Goal: Contribute content: Contribute content

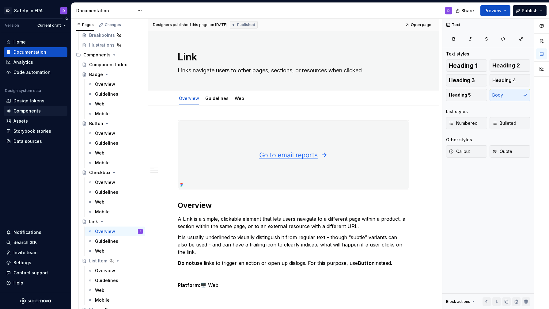
click at [32, 109] on div "Components" at bounding box center [26, 111] width 27 height 6
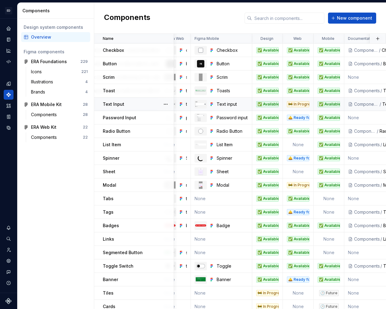
scroll to position [0, 104]
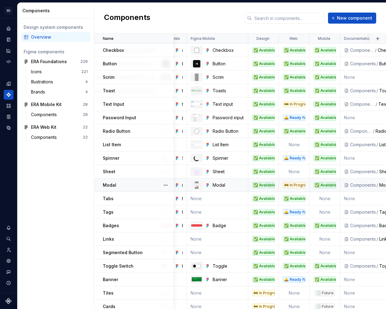
click at [291, 189] on td "🚧 In Progress" at bounding box center [294, 184] width 31 height 13
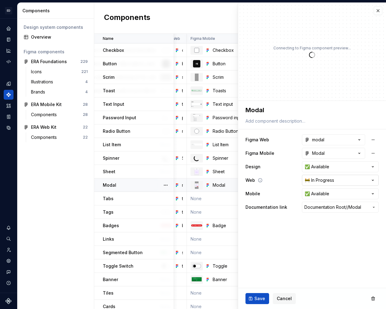
type textarea "*"
click at [329, 179] on html "ED Safety io ERA D Design system data Components Design system components Overv…" at bounding box center [193, 154] width 386 height 309
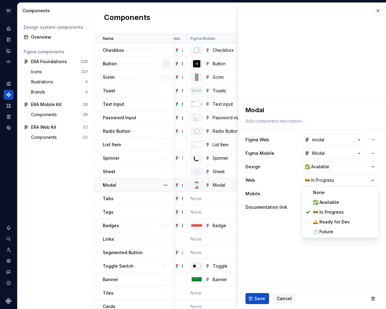
select select "**********"
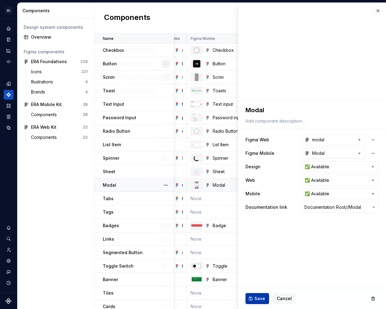
click at [260, 299] on span "Save" at bounding box center [259, 298] width 11 height 6
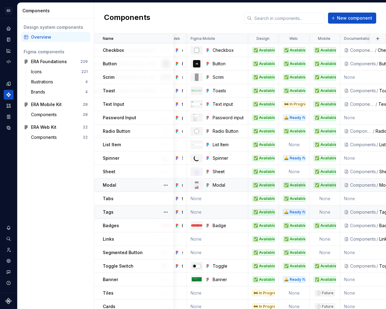
click at [286, 217] on td "🛎️ Ready for Dev" at bounding box center [294, 211] width 31 height 13
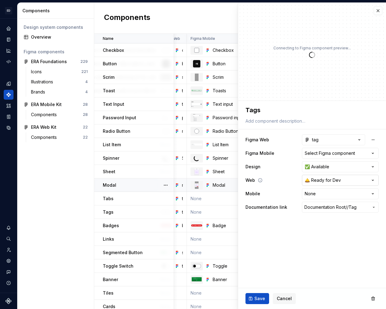
type textarea "*"
click at [325, 181] on html "ED Safety io ERA D Design system data Components Design system components Overv…" at bounding box center [193, 154] width 386 height 309
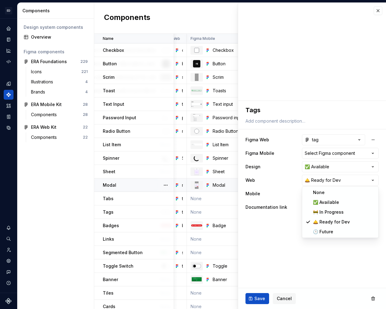
select select "**********"
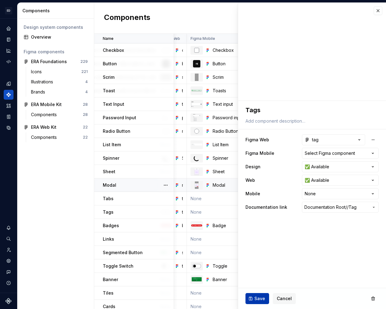
click at [261, 298] on span "Save" at bounding box center [259, 298] width 11 height 6
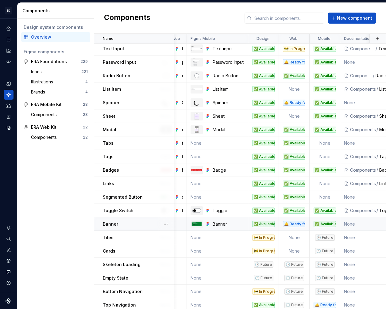
scroll to position [58, 104]
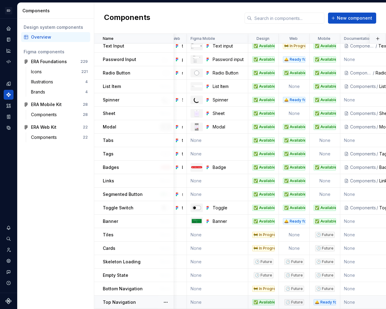
click at [310, 303] on div "🛎️ Ready for Dev" at bounding box center [325, 302] width 30 height 6
type textarea "*"
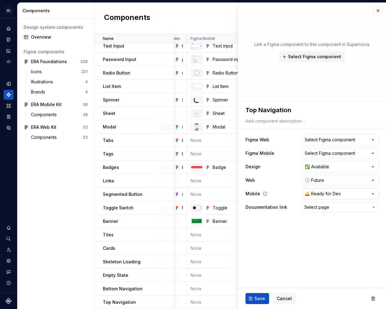
click at [320, 195] on html "ED Safety io ERA D Design system data Components Design system components Overv…" at bounding box center [193, 154] width 386 height 309
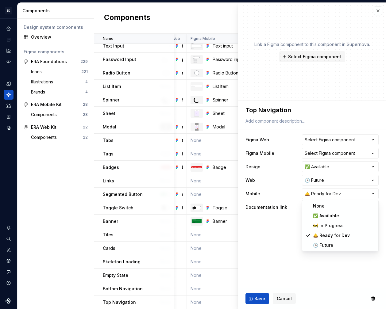
select select "**********"
drag, startPoint x: 318, startPoint y: 217, endPoint x: 277, endPoint y: 263, distance: 61.7
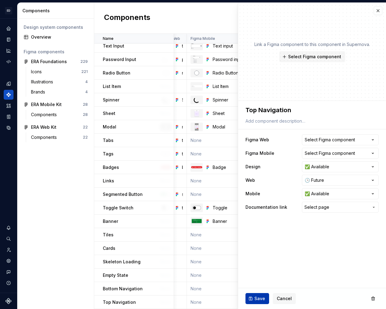
click at [259, 297] on span "Save" at bounding box center [259, 298] width 11 height 6
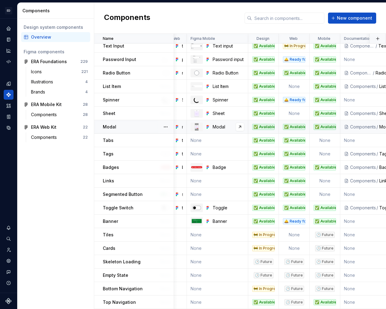
scroll to position [0, 104]
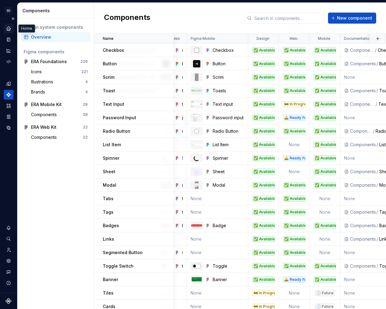
click at [9, 30] on icon "Home" at bounding box center [8, 28] width 4 height 4
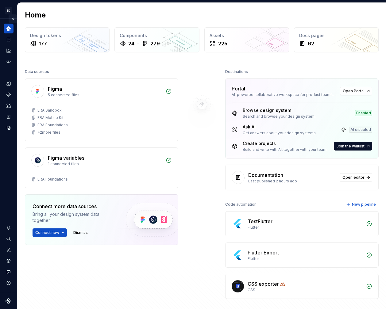
click at [12, 18] on button "Expand sidebar" at bounding box center [13, 18] width 9 height 9
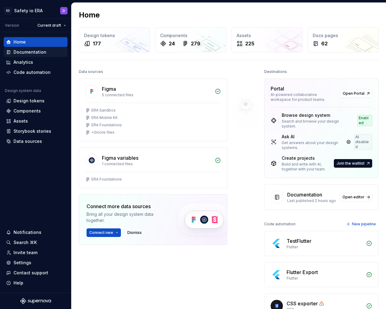
click at [32, 54] on div "Documentation" at bounding box center [29, 52] width 33 height 6
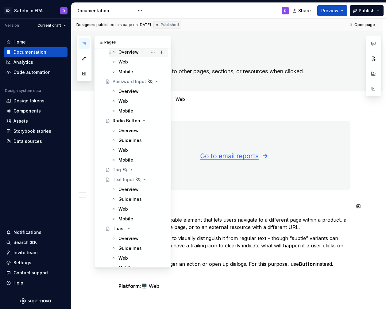
scroll to position [424, 0]
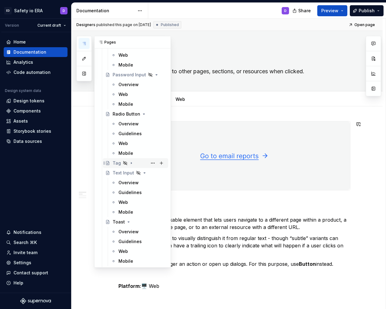
click at [117, 167] on div "Tag" at bounding box center [138, 163] width 53 height 9
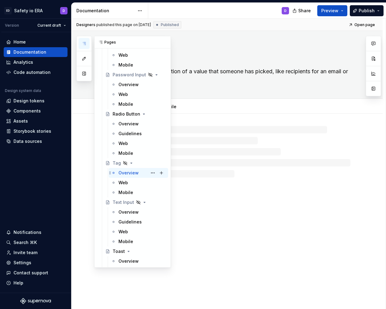
click at [123, 174] on div "Overview" at bounding box center [128, 173] width 20 height 6
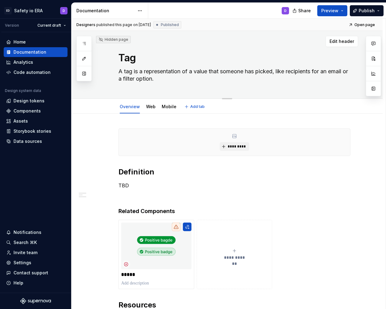
click at [240, 75] on textarea "A tag is a representation of a value that someone has picked, like recipients f…" at bounding box center [233, 75] width 232 height 17
click at [234, 73] on textarea "A tag is a representation of a value that someone has picked, like recipients f…" at bounding box center [233, 75] width 232 height 17
type textarea "*"
type textarea "A tag is a representation of a value that a has picked, like recipients for an …"
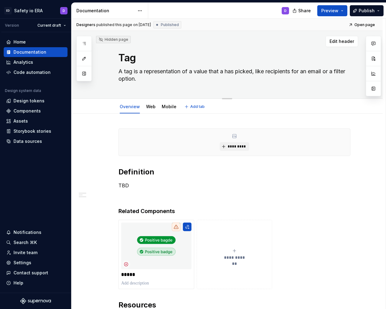
type textarea "*"
type textarea "A tag is a representation of a value that a has picked, like recipients for an …"
type textarea "*"
type textarea "A tag is a representation of a value that a U has picked, like recipients for a…"
type textarea "*"
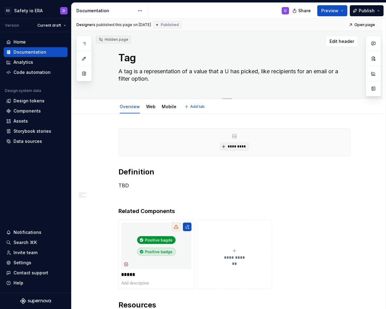
type textarea "A tag is a representation of a value that a Us has picked, like recipients for …"
type textarea "*"
type textarea "A tag is a representation of a value that a Use has picked, like recipients for…"
type textarea "*"
type textarea "A tag is a representation of a value that a Us has picked, like recipients for …"
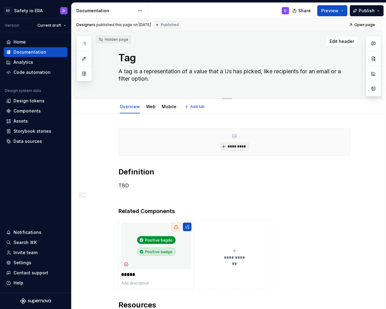
type textarea "*"
type textarea "A tag is a representation of a value that a U has picked, like recipients for a…"
type textarea "*"
type textarea "A tag is a representation of a value that a has picked, like recipients for an …"
type textarea "*"
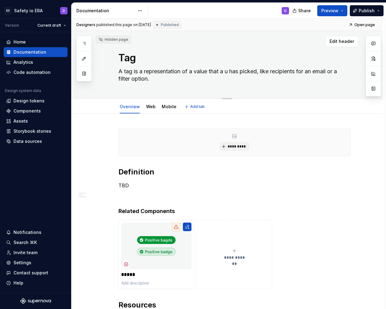
type textarea "A tag is a representation of a value that a us has picked, like recipients for …"
type textarea "*"
type textarea "A tag is a representation of a value that a use has picked, like recipients for…"
type textarea "*"
type textarea "A tag is a representation of a value that a user has picked, like recipients fo…"
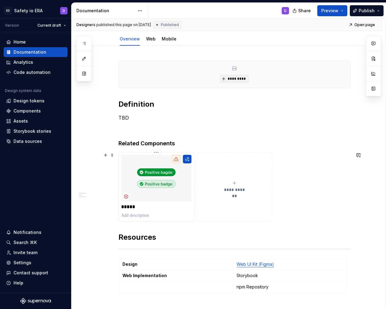
scroll to position [55, 0]
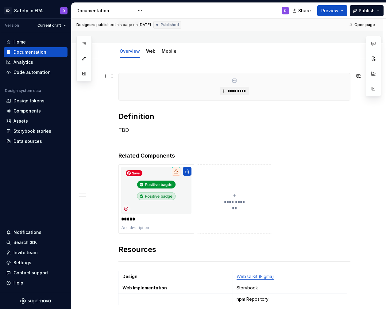
type textarea "*"
type textarea "A tag is a representation of a value that a user has picked, like recipients fo…"
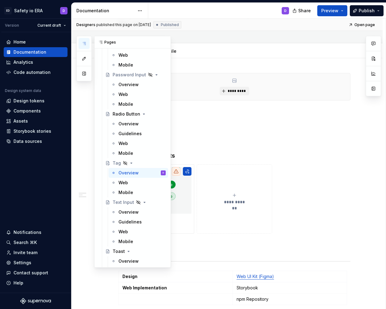
click at [81, 41] on button "button" at bounding box center [83, 43] width 11 height 11
click at [133, 125] on div "Overview" at bounding box center [128, 124] width 20 height 6
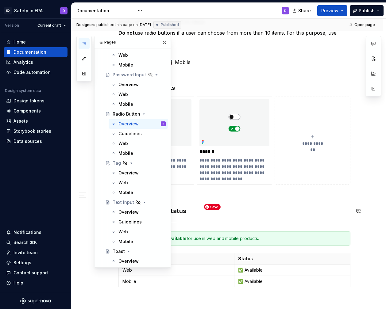
scroll to position [215, 0]
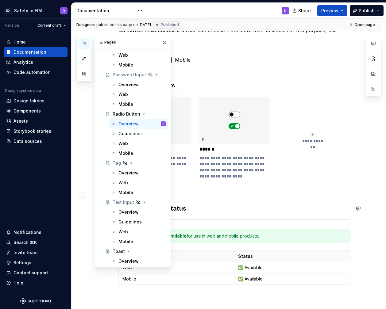
click at [242, 206] on h3 "Implementation Status" at bounding box center [234, 208] width 232 height 9
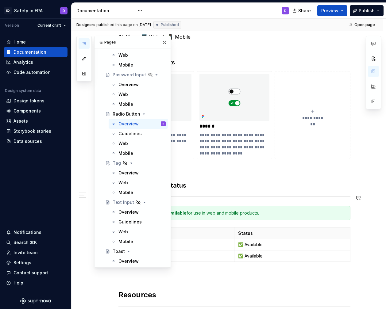
scroll to position [248, 0]
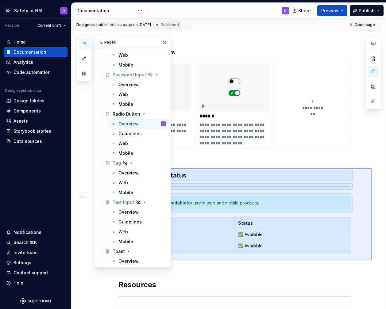
drag, startPoint x: 371, startPoint y: 260, endPoint x: 168, endPoint y: 168, distance: 222.7
click at [168, 168] on div "Pages Add Accessibility guide for tree Page tree. Navigate the tree with the ar…" at bounding box center [228, 164] width 314 height 291
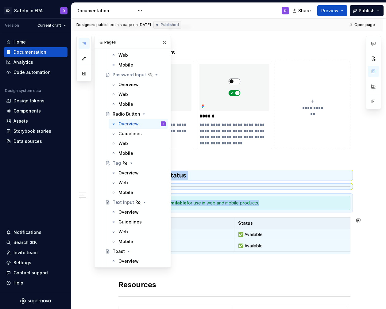
copy div "Implementation Status This component is Available for use in web and mobile pro…"
click at [135, 174] on div "Overview" at bounding box center [128, 173] width 20 height 6
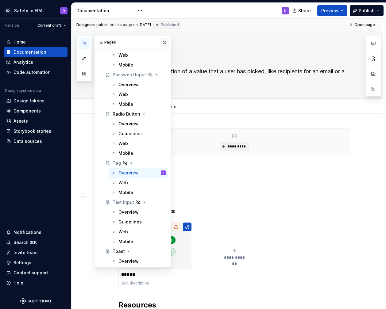
click at [165, 42] on button "button" at bounding box center [164, 42] width 9 height 9
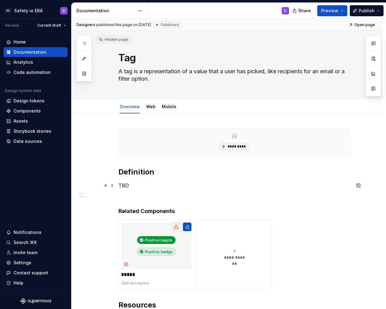
click at [173, 186] on p "TBD" at bounding box center [234, 185] width 232 height 7
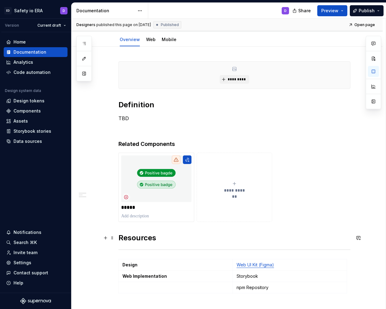
click at [120, 237] on h2 "Resources" at bounding box center [234, 238] width 232 height 10
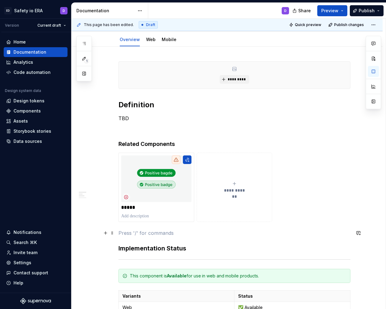
click at [139, 231] on p at bounding box center [234, 232] width 232 height 7
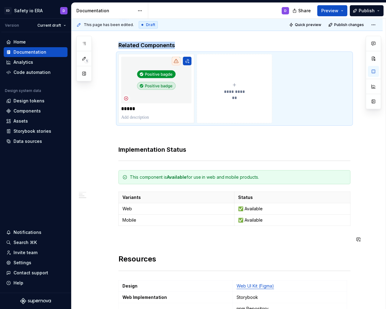
scroll to position [188, 0]
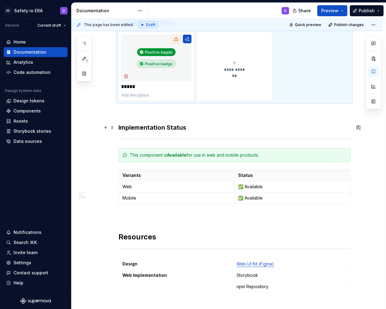
click at [139, 130] on h3 "Implementation Status" at bounding box center [234, 127] width 232 height 9
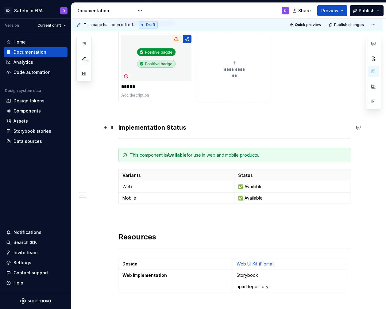
click at [139, 130] on h3 "Implementation Status" at bounding box center [234, 127] width 232 height 9
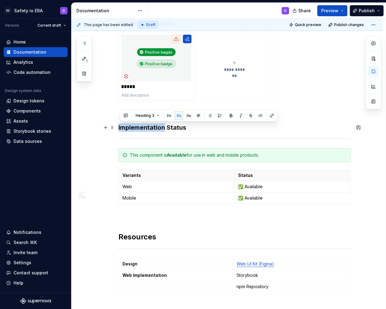
click at [139, 130] on h3 "Implementation Status" at bounding box center [234, 127] width 232 height 9
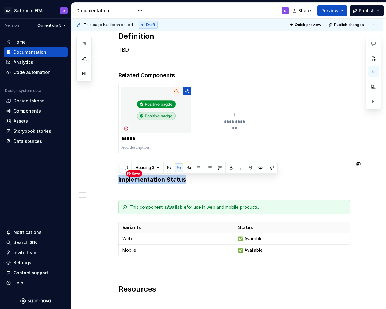
scroll to position [140, 0]
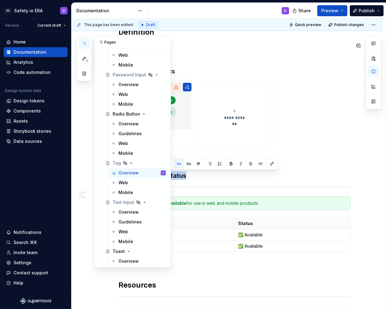
click at [80, 44] on button "button" at bounding box center [83, 43] width 11 height 11
click at [131, 124] on div "Overview" at bounding box center [128, 124] width 20 height 6
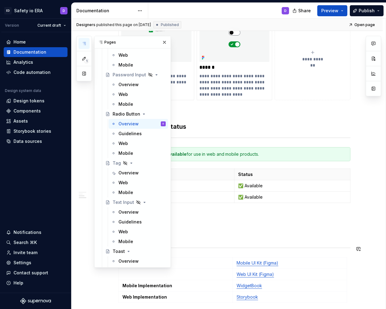
scroll to position [312, 0]
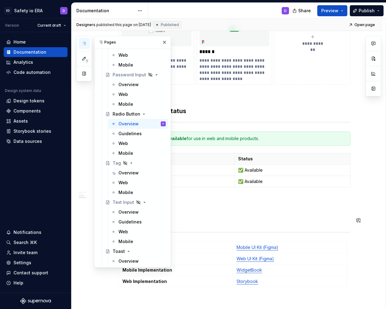
click at [264, 216] on h2 "Resources" at bounding box center [234, 220] width 232 height 10
click at [163, 42] on button "button" at bounding box center [164, 42] width 9 height 9
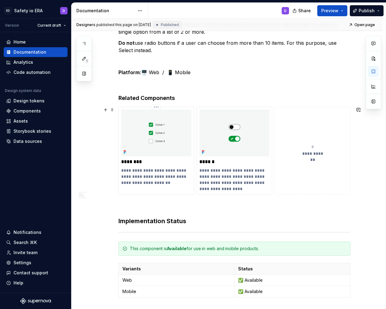
scroll to position [200, 0]
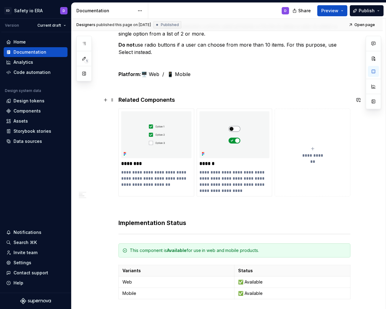
click at [144, 99] on h4 "Related Components" at bounding box center [234, 99] width 232 height 7
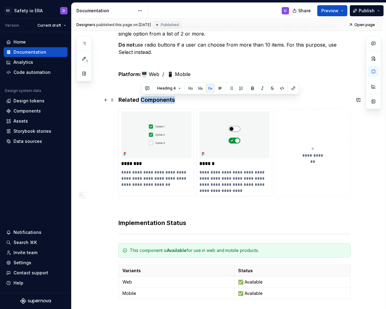
click at [144, 99] on h4 "Related Components" at bounding box center [234, 99] width 232 height 7
click at [155, 229] on div "**********" at bounding box center [234, 169] width 232 height 496
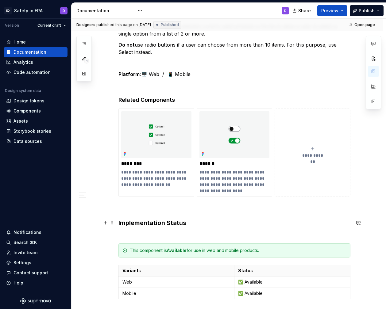
click at [156, 225] on h3 "Implementation Status" at bounding box center [234, 223] width 232 height 9
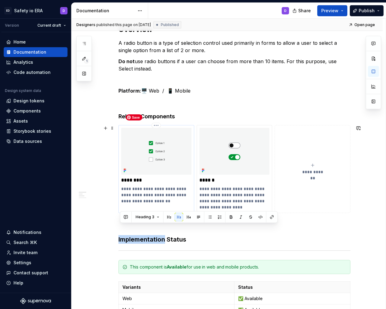
scroll to position [180, 0]
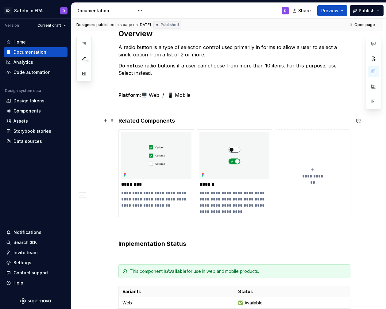
click at [155, 120] on h4 "Related Components" at bounding box center [234, 120] width 232 height 7
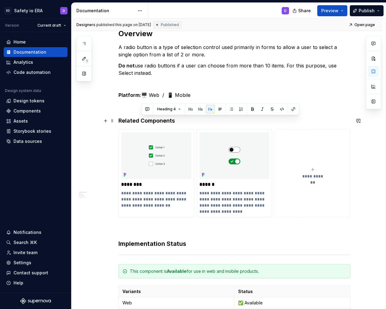
click at [155, 120] on h4 "Related Components" at bounding box center [234, 120] width 232 height 7
click at [176, 110] on button "button" at bounding box center [178, 109] width 9 height 9
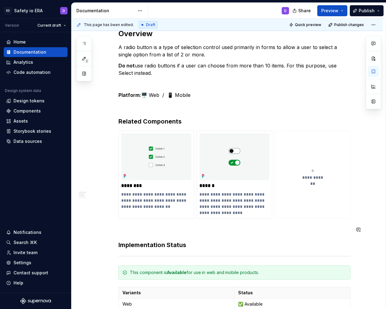
click at [170, 238] on div "**********" at bounding box center [234, 189] width 232 height 497
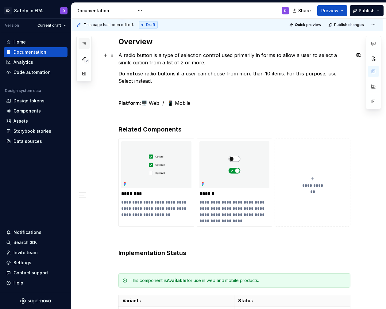
scroll to position [0, 0]
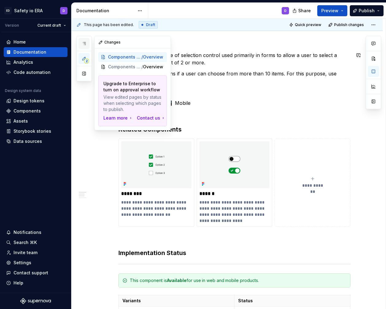
click at [85, 46] on button "button" at bounding box center [83, 43] width 11 height 11
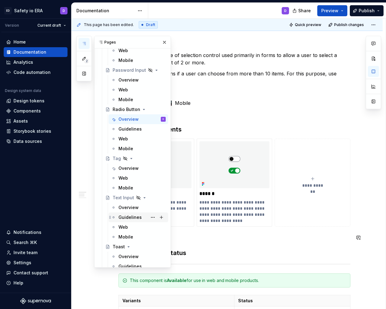
scroll to position [430, 0]
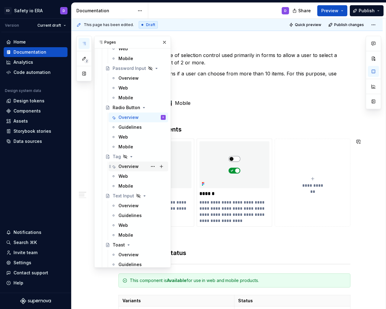
click at [126, 168] on div "Overview" at bounding box center [128, 166] width 20 height 6
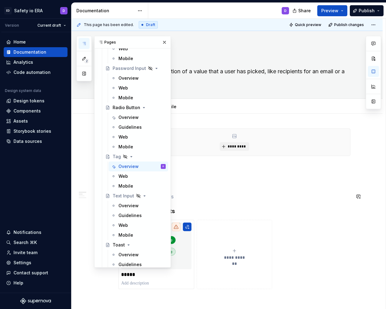
click at [220, 195] on p at bounding box center [234, 196] width 232 height 7
click at [163, 42] on button "button" at bounding box center [164, 42] width 9 height 9
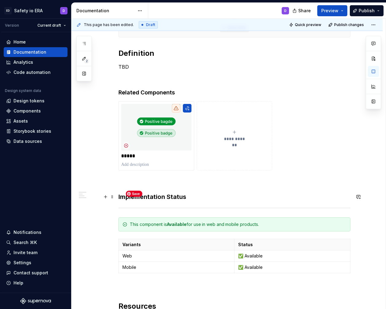
scroll to position [128, 0]
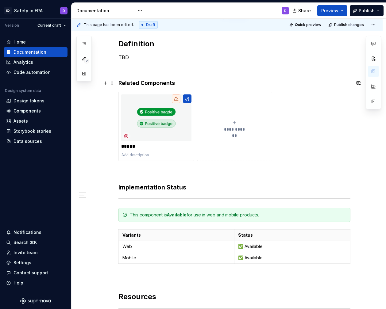
click at [143, 82] on h4 "Related Components" at bounding box center [234, 82] width 232 height 7
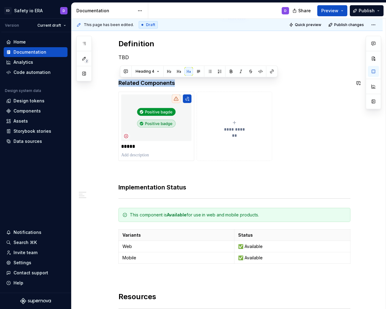
click at [177, 72] on button "button" at bounding box center [178, 71] width 9 height 9
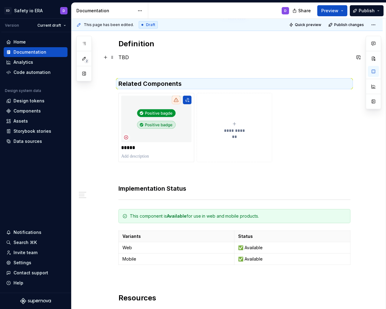
click at [165, 57] on p "TBD" at bounding box center [234, 57] width 232 height 7
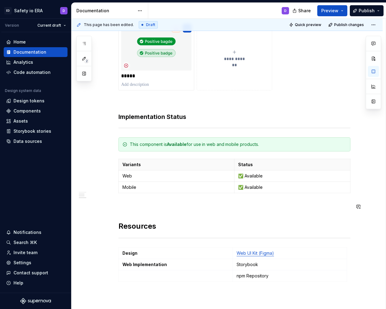
scroll to position [235, 0]
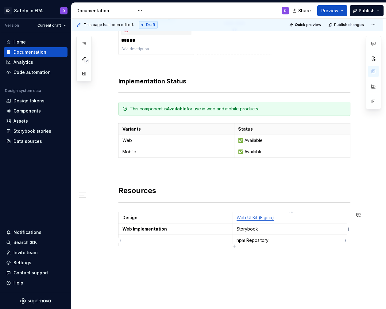
click at [305, 244] on td "npm Repository" at bounding box center [290, 240] width 114 height 11
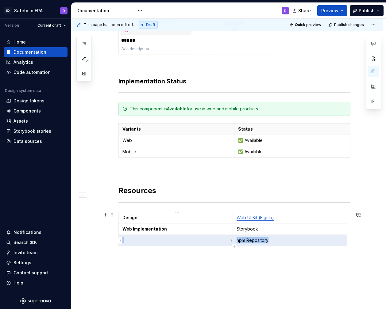
drag, startPoint x: 331, startPoint y: 239, endPoint x: 173, endPoint y: 236, distance: 158.5
click at [173, 236] on tr "npm Repository" at bounding box center [233, 240] width 228 height 11
click at [344, 239] on html "ED Safety io ERA D Version Current draft Home Documentation Analytics Code auto…" at bounding box center [193, 154] width 386 height 309
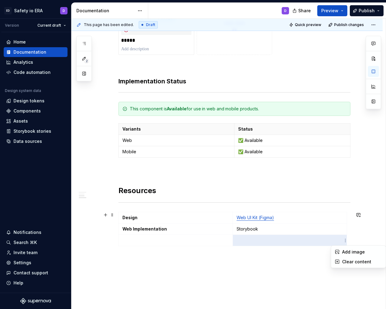
click at [118, 241] on html "ED Safety io ERA D Version Current draft Home Documentation Analytics Code auto…" at bounding box center [193, 154] width 386 height 309
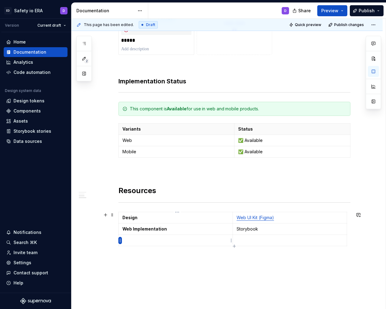
click at [120, 240] on html "ED Safety io ERA D Version Current draft Home Documentation Analytics Code auto…" at bounding box center [193, 154] width 386 height 309
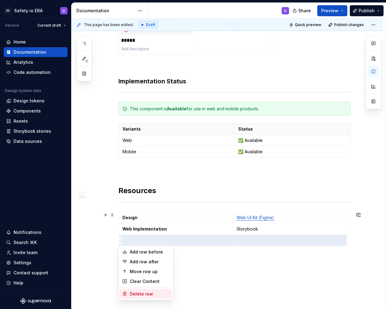
click at [143, 291] on div "Delete row" at bounding box center [150, 294] width 40 height 6
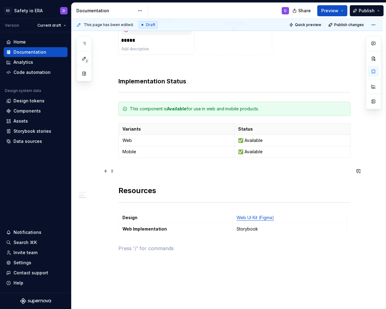
click at [196, 169] on p at bounding box center [234, 170] width 232 height 7
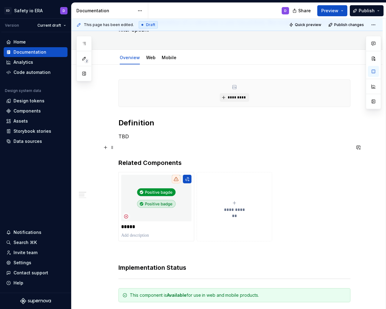
scroll to position [34, 0]
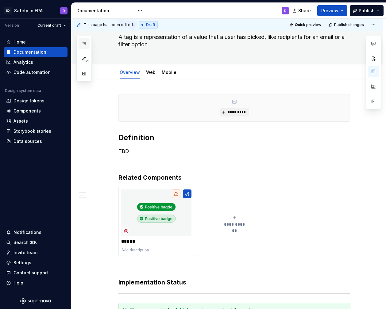
click at [83, 41] on icon "button" at bounding box center [84, 43] width 5 height 5
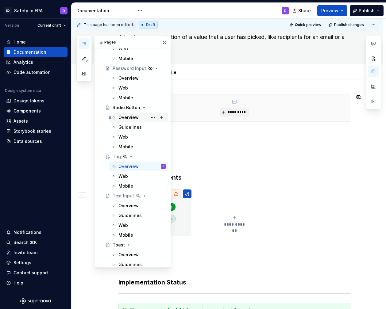
click at [131, 120] on div "Overview" at bounding box center [128, 117] width 20 height 6
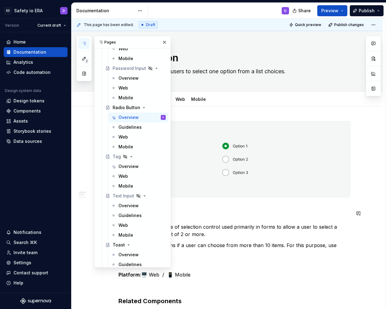
click at [199, 215] on h2 "Overview" at bounding box center [234, 213] width 232 height 10
click at [197, 245] on p "Do not use radio buttons if a user can choose from more than 10 items. For this…" at bounding box center [234, 249] width 232 height 15
drag, startPoint x: 195, startPoint y: 274, endPoint x: 143, endPoint y: 230, distance: 68.5
click at [143, 230] on div "2 Pages Add Accessibility guide for tree Page tree. Navigate the tree with the …" at bounding box center [228, 164] width 314 height 291
click at [162, 42] on button "button" at bounding box center [164, 42] width 9 height 9
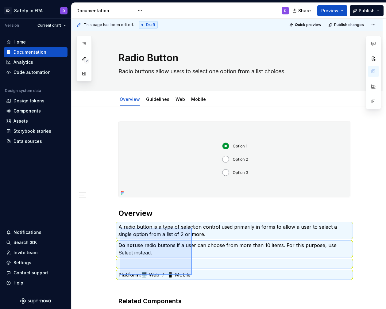
drag, startPoint x: 120, startPoint y: 228, endPoint x: 192, endPoint y: 275, distance: 86.1
click at [192, 275] on div "**********" at bounding box center [228, 164] width 314 height 291
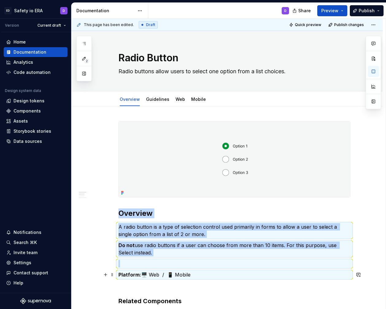
copy div "Overview A radio button is a type of selection control used primarily in forms …"
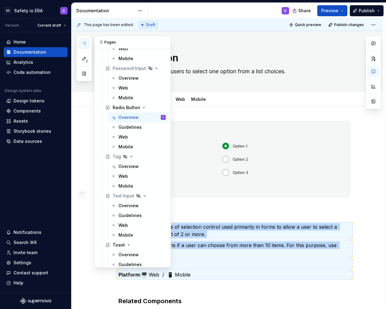
click at [85, 46] on button "button" at bounding box center [83, 43] width 11 height 11
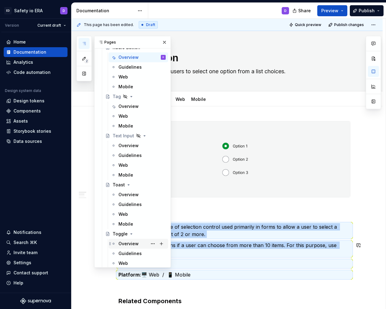
scroll to position [512, 0]
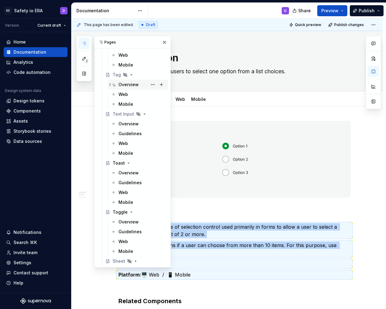
click at [129, 86] on div "Overview" at bounding box center [128, 85] width 20 height 6
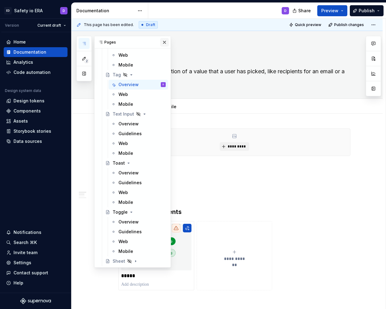
click at [165, 40] on button "button" at bounding box center [164, 42] width 9 height 9
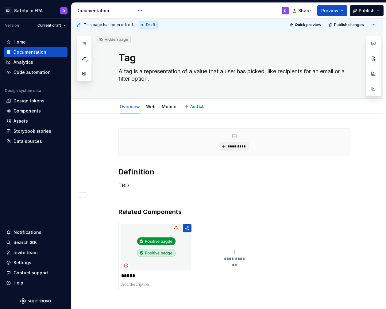
type textarea "*"
click at [150, 186] on p "TBD" at bounding box center [234, 185] width 232 height 7
click at [121, 186] on p "TBD" at bounding box center [234, 185] width 232 height 7
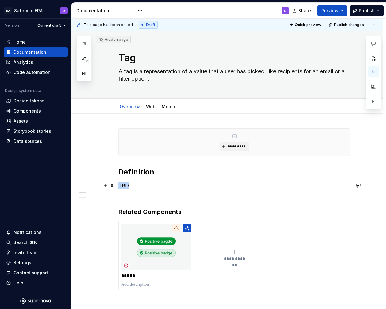
click at [121, 186] on p "TBD" at bounding box center [234, 185] width 232 height 7
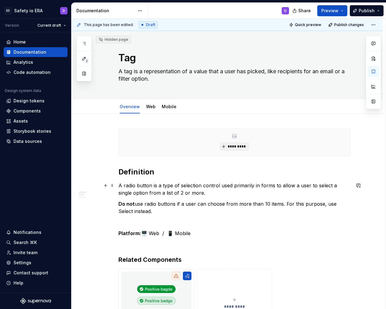
click at [128, 185] on p "A radio button is a type of selection control used primarily in forms to allow …" at bounding box center [234, 189] width 232 height 15
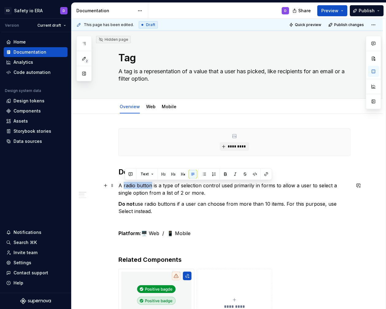
drag, startPoint x: 124, startPoint y: 186, endPoint x: 153, endPoint y: 188, distance: 29.2
click at [153, 188] on p "A radio button is a type of selection control used primarily in forms to allow …" at bounding box center [234, 189] width 232 height 15
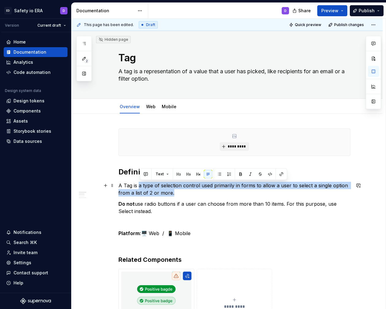
drag, startPoint x: 140, startPoint y: 186, endPoint x: 204, endPoint y: 196, distance: 64.8
click at [204, 196] on p "A Tag is a type of selection control used primarily in forms to allow a user to…" at bounding box center [234, 189] width 232 height 15
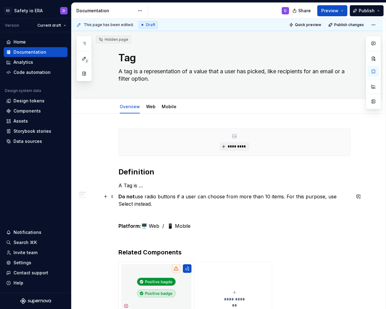
drag, startPoint x: 146, startPoint y: 197, endPoint x: 162, endPoint y: 203, distance: 17.8
click at [162, 203] on p "Do not use radio buttons if a user can choose from more than 10 items. For this…" at bounding box center [234, 200] width 232 height 15
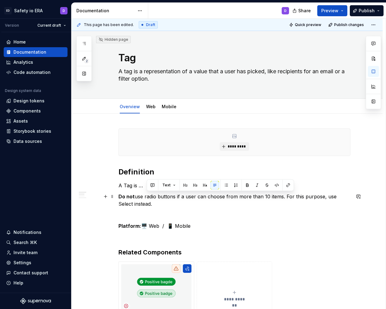
drag, startPoint x: 162, startPoint y: 203, endPoint x: 147, endPoint y: 194, distance: 18.0
click at [147, 194] on p "Do not use radio buttons if a user can choose from more than 10 items. For this…" at bounding box center [234, 200] width 232 height 15
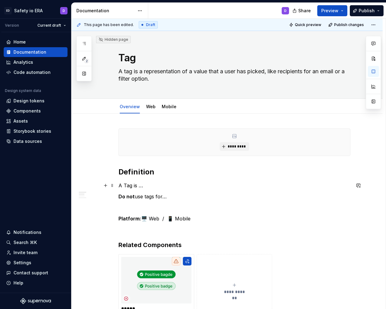
click at [183, 185] on p "A Tag is …" at bounding box center [234, 185] width 232 height 7
click at [151, 107] on link "Web" at bounding box center [151, 106] width 10 height 5
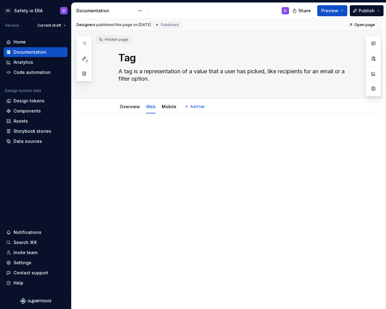
type textarea "*"
click at [157, 150] on div at bounding box center [234, 139] width 232 height 23
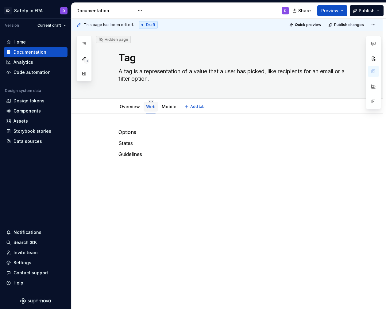
click at [153, 108] on link "Web" at bounding box center [151, 106] width 10 height 5
click at [152, 99] on div "Overview Web Mobile Add tab" at bounding box center [226, 106] width 311 height 15
click at [152, 103] on div "Web" at bounding box center [151, 106] width 10 height 7
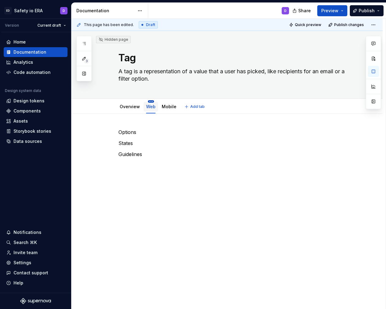
click at [152, 101] on html "ED Safety io ERA D Version Current draft Home Documentation Analytics Code auto…" at bounding box center [193, 154] width 386 height 309
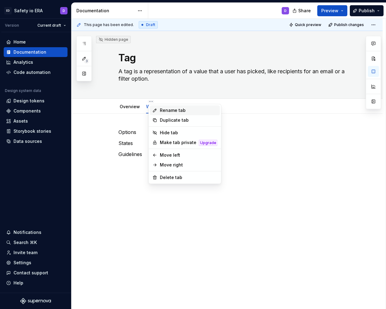
click at [168, 110] on div "Rename tab" at bounding box center [189, 110] width 58 height 6
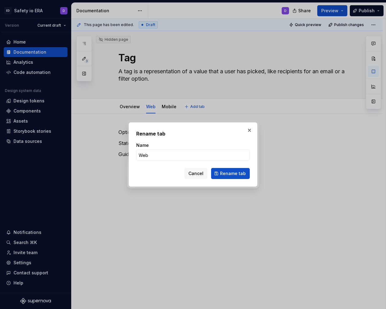
type textarea "*"
click at [141, 158] on input "Web" at bounding box center [192, 155] width 113 height 11
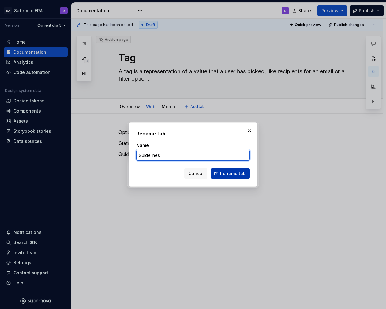
type input "Guidelines"
click at [220, 177] on button "Rename tab" at bounding box center [230, 173] width 39 height 11
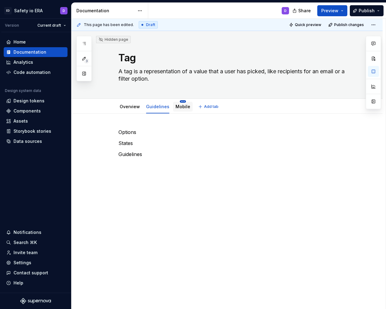
click at [182, 100] on html "ED Safety io ERA D Version Current draft Home Documentation Analytics Code auto…" at bounding box center [193, 154] width 386 height 309
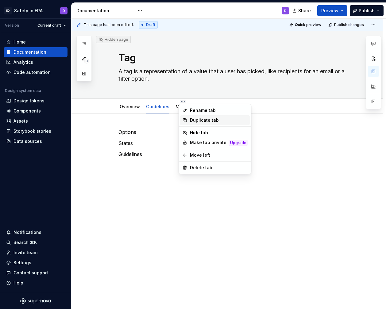
type textarea "*"
click at [199, 111] on div "Rename tab" at bounding box center [219, 110] width 58 height 6
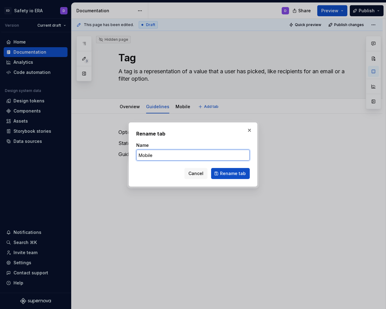
click at [150, 157] on input "Mobile" at bounding box center [192, 155] width 113 height 11
click at [149, 157] on input "Mobile" at bounding box center [192, 155] width 113 height 11
type input "Web"
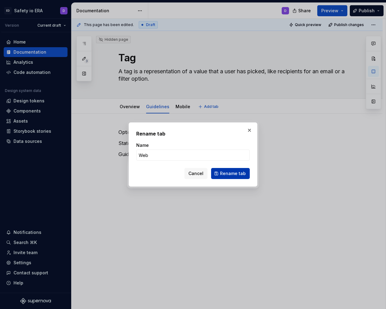
click at [222, 173] on span "Rename tab" at bounding box center [233, 173] width 26 height 6
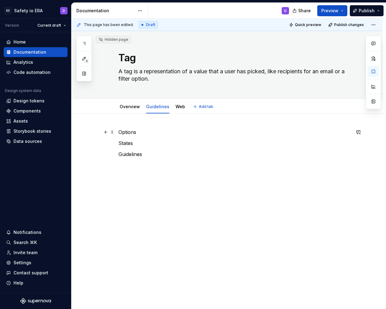
click at [144, 132] on p "Options" at bounding box center [234, 131] width 232 height 7
click at [142, 132] on p "Options" at bounding box center [234, 131] width 232 height 7
click at [140, 155] on p "States" at bounding box center [234, 153] width 232 height 7
click at [154, 175] on p "Guidelines" at bounding box center [234, 176] width 232 height 7
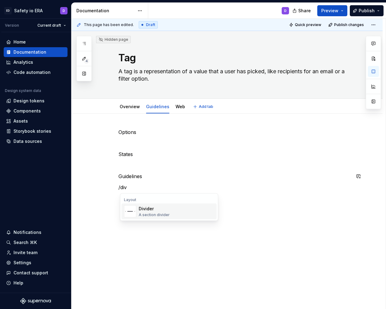
click at [144, 207] on div "Divider" at bounding box center [154, 209] width 31 height 6
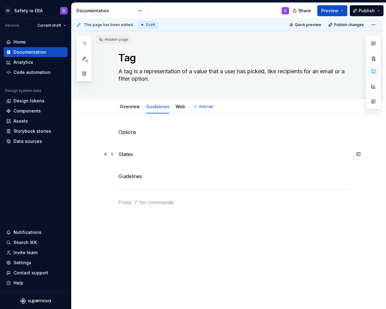
click at [139, 154] on p "States" at bounding box center [234, 153] width 232 height 7
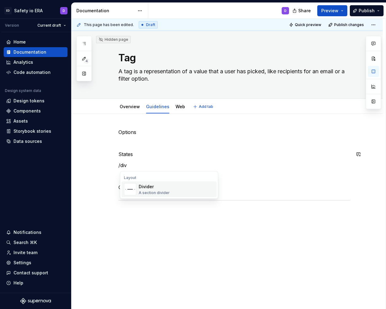
click at [148, 190] on div "Divider A section divider" at bounding box center [154, 190] width 31 height 12
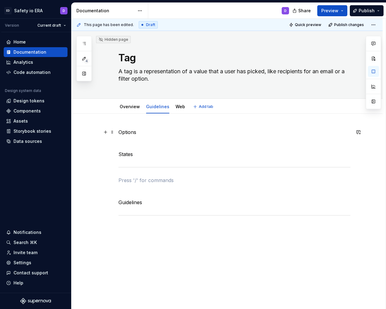
click at [137, 139] on div "Options States Guidelines" at bounding box center [234, 180] width 232 height 104
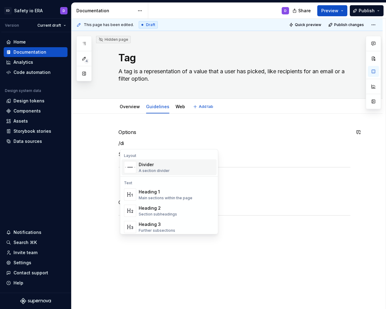
click at [146, 167] on div "Divider" at bounding box center [154, 165] width 31 height 6
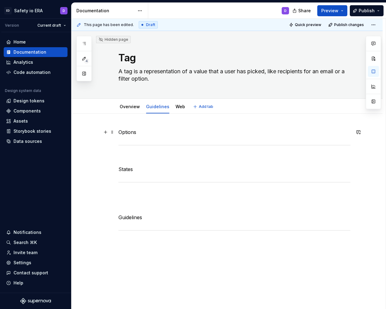
click at [130, 132] on p "Options" at bounding box center [234, 131] width 232 height 7
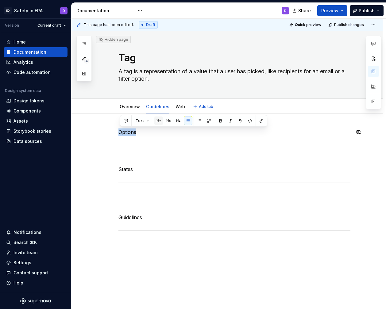
click at [158, 122] on button "button" at bounding box center [158, 120] width 9 height 9
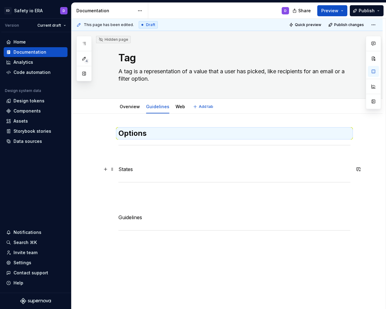
click at [128, 169] on p "States" at bounding box center [234, 168] width 232 height 7
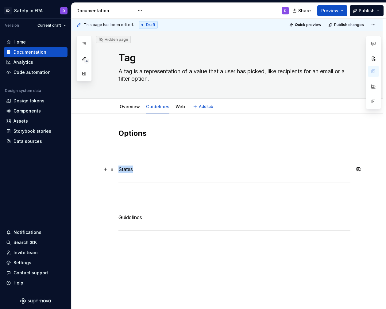
click at [128, 169] on p "States" at bounding box center [234, 168] width 232 height 7
click at [159, 158] on button "button" at bounding box center [158, 158] width 9 height 9
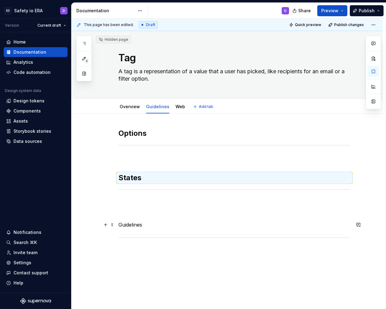
click at [133, 226] on p "Guidelines" at bounding box center [234, 224] width 232 height 7
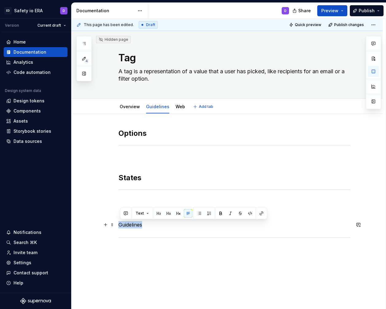
click at [133, 226] on p "Guidelines" at bounding box center [234, 224] width 232 height 7
click at [158, 213] on button "button" at bounding box center [158, 213] width 9 height 9
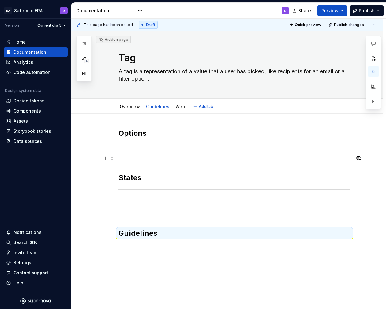
click at [142, 156] on p at bounding box center [234, 157] width 232 height 7
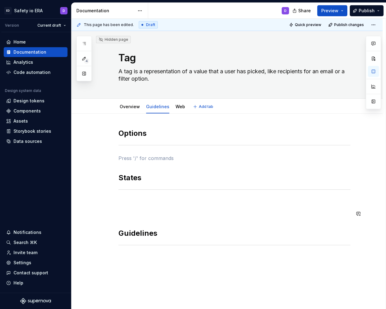
click at [139, 206] on p at bounding box center [234, 202] width 232 height 7
click at [135, 159] on p at bounding box center [234, 157] width 232 height 7
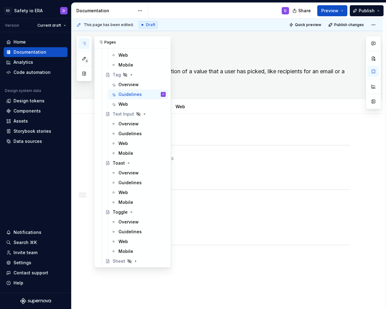
click at [84, 43] on icon "button" at bounding box center [84, 43] width 5 height 5
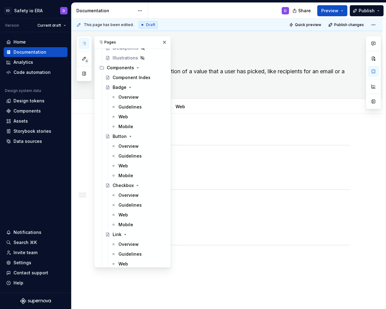
scroll to position [135, 0]
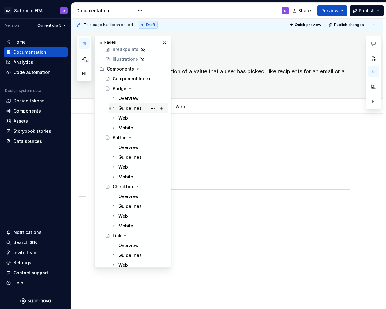
click at [129, 108] on div "Guidelines" at bounding box center [129, 108] width 23 height 6
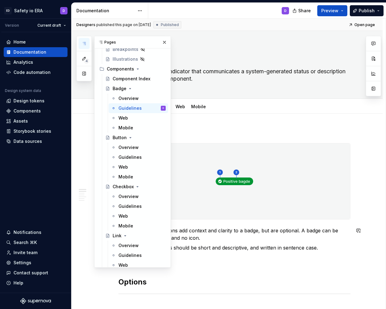
click at [216, 234] on p "Icon (optional) - Icons add context and clarity to a badge, but are optional. A…" at bounding box center [238, 234] width 224 height 15
click at [163, 40] on button "button" at bounding box center [164, 42] width 9 height 9
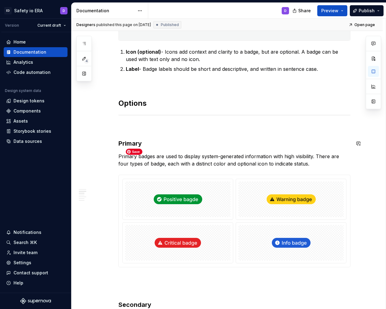
scroll to position [143, 0]
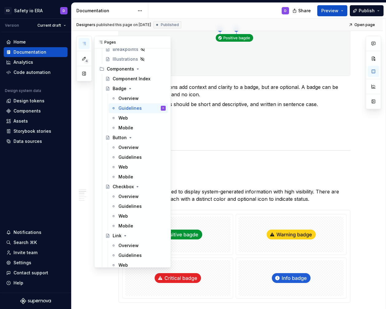
click at [82, 43] on icon "button" at bounding box center [84, 43] width 5 height 5
click at [131, 158] on div "Guidelines" at bounding box center [129, 157] width 23 height 6
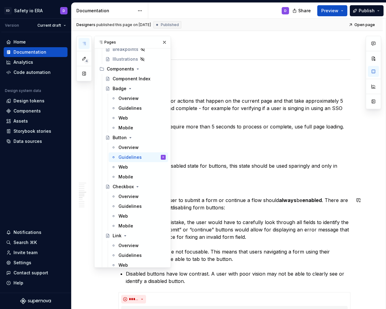
scroll to position [1170, 0]
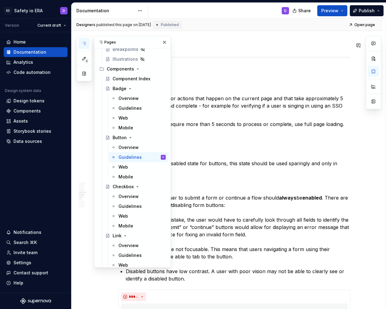
click at [165, 42] on button "button" at bounding box center [164, 42] width 9 height 9
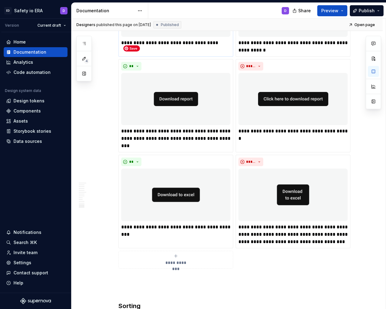
scroll to position [2371, 0]
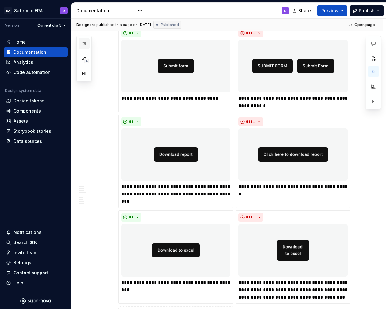
click at [85, 46] on icon "button" at bounding box center [84, 43] width 5 height 5
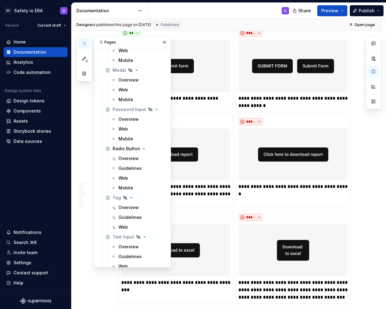
scroll to position [407, 0]
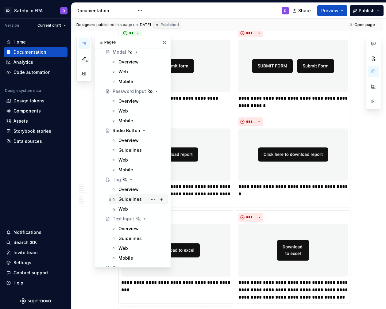
click at [132, 197] on div "Guidelines" at bounding box center [129, 199] width 23 height 6
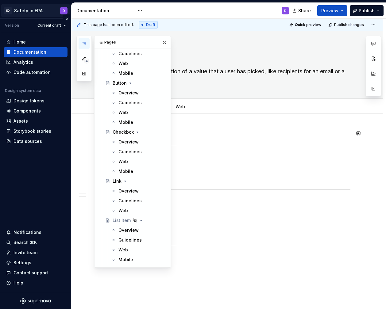
scroll to position [183, 0]
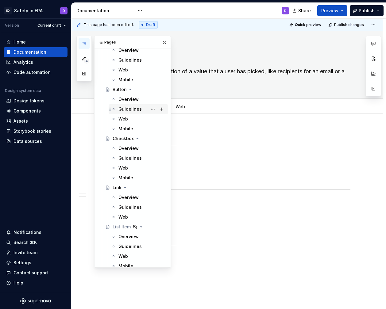
click at [121, 110] on div "Guidelines" at bounding box center [129, 109] width 23 height 6
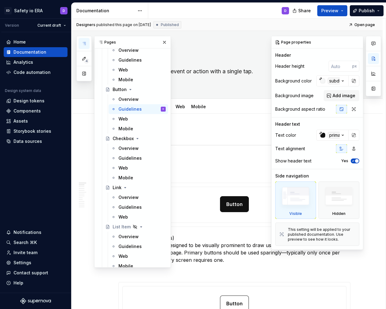
click at [369, 161] on div at bounding box center [372, 143] width 15 height 214
click at [372, 160] on div at bounding box center [372, 143] width 15 height 214
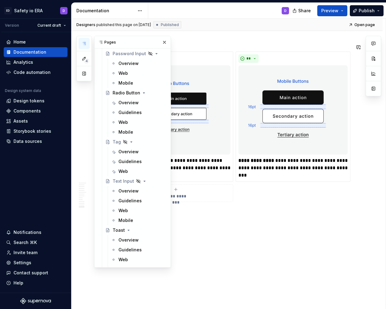
scroll to position [454, 0]
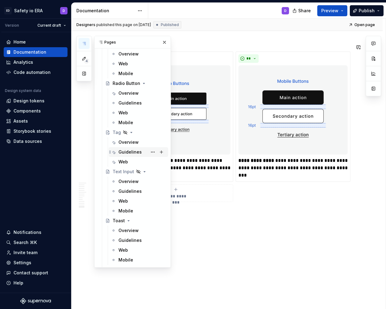
click at [127, 154] on div "Guidelines" at bounding box center [129, 152] width 23 height 6
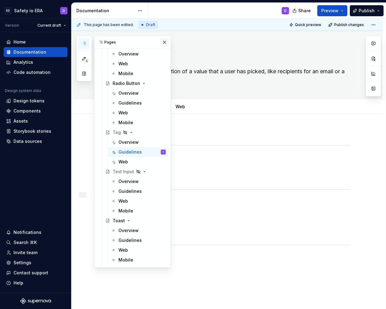
click at [164, 41] on button "button" at bounding box center [164, 42] width 9 height 9
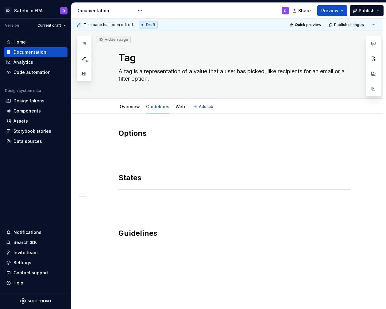
type textarea "*"
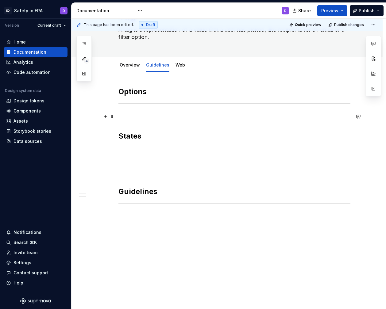
scroll to position [51, 0]
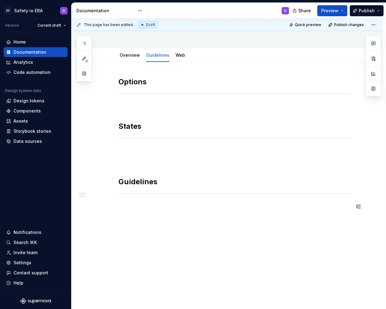
click at [142, 212] on div "Options States Guidelines" at bounding box center [234, 147] width 232 height 141
click at [138, 153] on p at bounding box center [234, 150] width 232 height 7
click at [136, 167] on div "Options States Behavior Guidelines" at bounding box center [234, 154] width 232 height 155
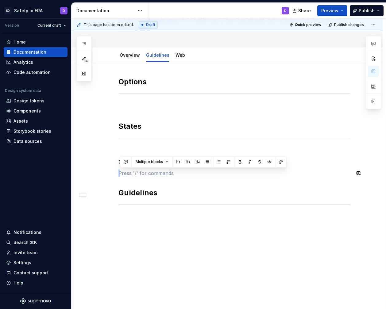
click at [136, 167] on div "Options States Behavior Guidelines" at bounding box center [234, 154] width 232 height 155
click at [106, 164] on div "Options States Behavior Guidelines" at bounding box center [226, 197] width 311 height 270
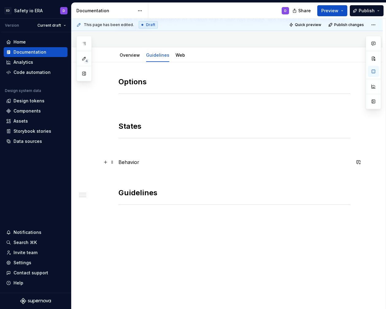
click at [125, 164] on p "Behavior" at bounding box center [234, 161] width 232 height 7
click at [156, 151] on button "button" at bounding box center [158, 150] width 9 height 9
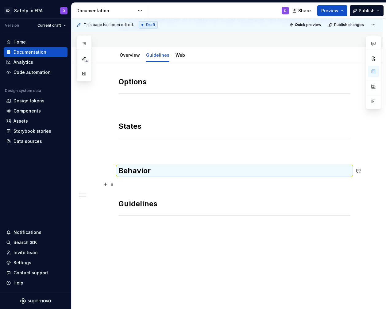
click at [134, 184] on p at bounding box center [234, 184] width 232 height 7
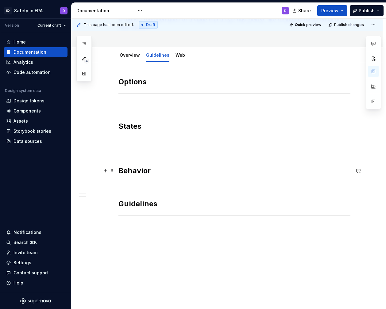
click at [133, 172] on h2 "Behavior" at bounding box center [234, 171] width 232 height 10
click at [172, 155] on h2 at bounding box center [234, 156] width 232 height 10
click at [115, 154] on span at bounding box center [112, 156] width 5 height 9
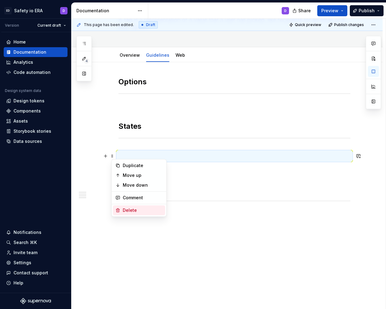
click at [137, 210] on div "Delete" at bounding box center [143, 210] width 40 height 6
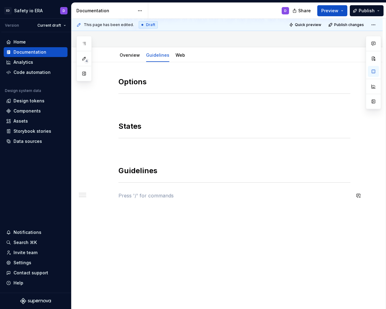
click at [144, 186] on div "Options States Guidelines" at bounding box center [234, 143] width 232 height 133
click at [120, 195] on p "Spacing" at bounding box center [234, 195] width 232 height 7
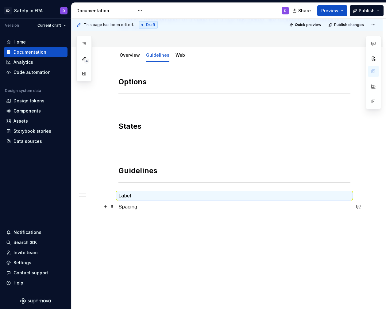
click at [147, 207] on p "Spacing" at bounding box center [234, 206] width 232 height 7
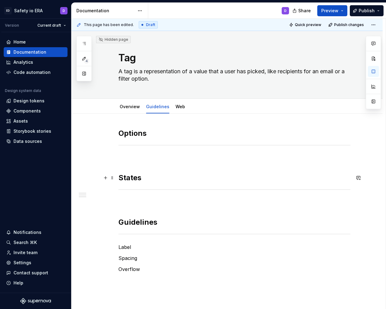
scroll to position [2, 0]
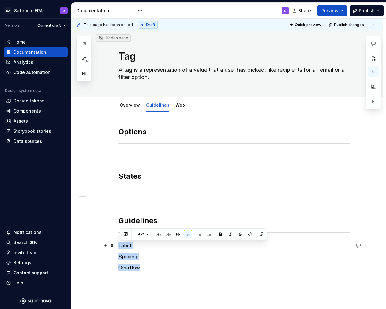
drag, startPoint x: 142, startPoint y: 269, endPoint x: 119, endPoint y: 245, distance: 33.0
click at [119, 245] on div "Options States Guidelines Label Spacing Overflow" at bounding box center [226, 247] width 311 height 270
click at [177, 235] on button "button" at bounding box center [178, 234] width 9 height 9
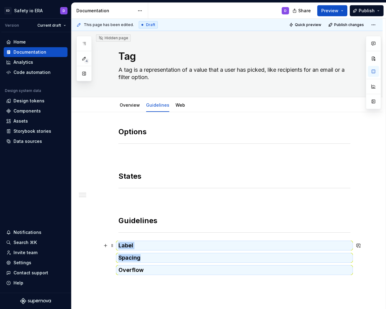
click at [153, 245] on h4 "Label" at bounding box center [234, 245] width 232 height 7
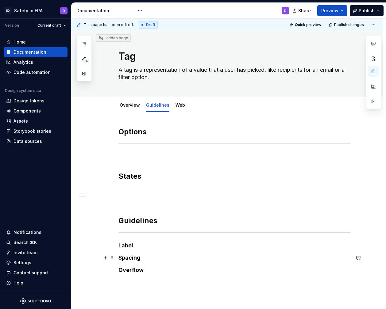
click at [118, 257] on div "Options States Guidelines Label Spacing Overflow" at bounding box center [226, 249] width 311 height 274
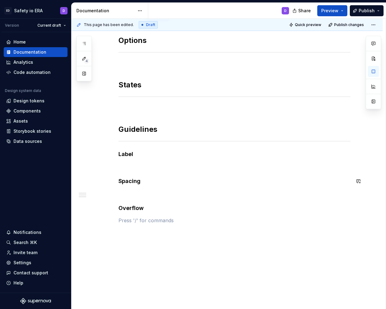
click at [154, 230] on div "Options States Guidelines Label Spacing Overflow" at bounding box center [234, 134] width 232 height 196
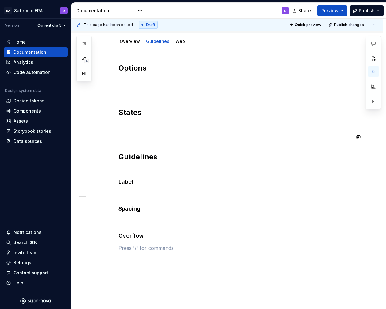
scroll to position [63, 0]
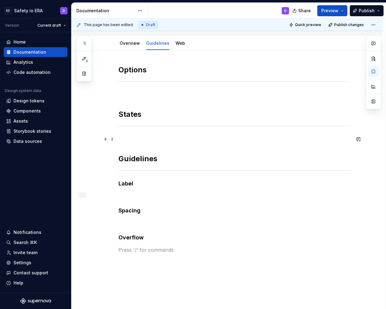
click at [135, 137] on p at bounding box center [234, 138] width 232 height 7
click at [132, 90] on div "Options States Guidelines Label Spacing Overflow" at bounding box center [234, 159] width 232 height 188
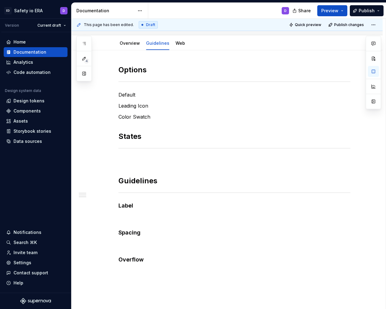
type textarea "*"
